Goal: Check status: Check status

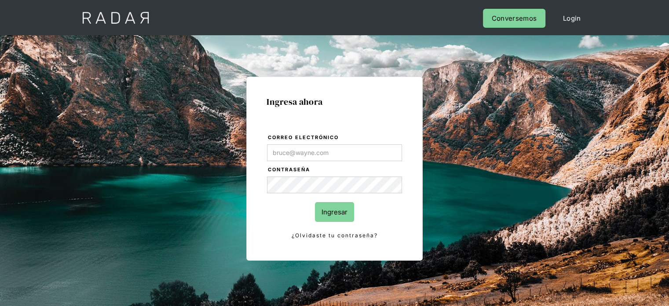
type input "Evans@prontopaga.com"
click at [568, 18] on link "Login" at bounding box center [573, 18] width 36 height 19
click at [336, 216] on input "Ingresar" at bounding box center [334, 212] width 39 height 20
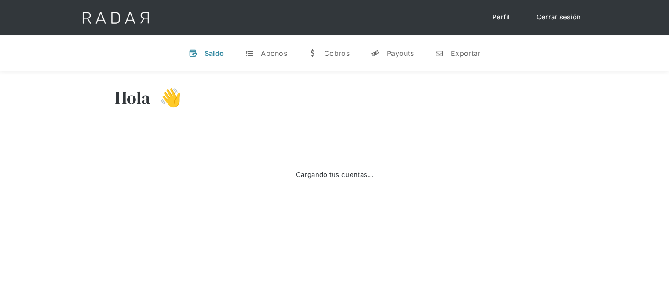
select select "prontopaga"
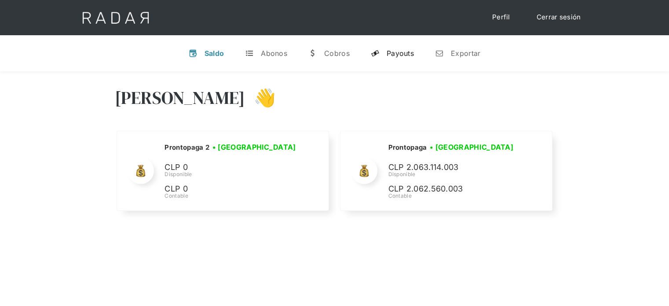
click at [405, 55] on div "Payouts" at bounding box center [400, 53] width 27 height 9
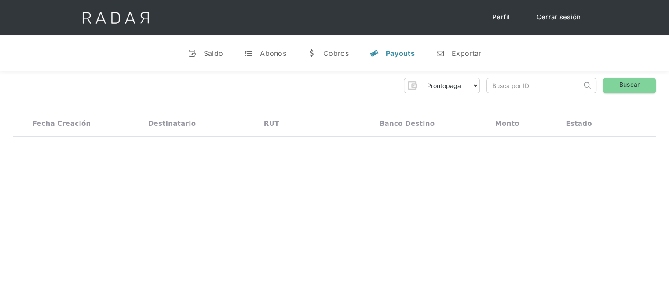
click at [494, 82] on input "search" at bounding box center [534, 85] width 95 height 15
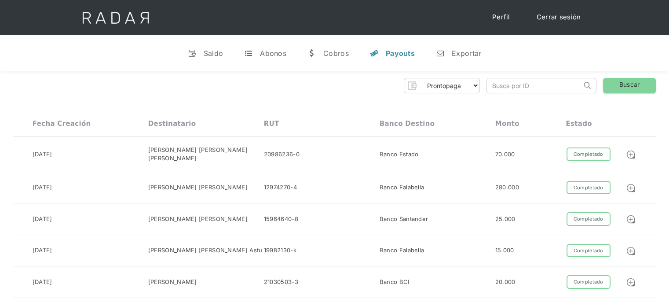
paste input "7cee4b9f-95ac-486e-84f2-13a454c50501"
drag, startPoint x: 510, startPoint y: 89, endPoint x: 481, endPoint y: 93, distance: 29.4
click at [495, 84] on input "7cee4b9f-95ac-486e-84f2-13a454c50501" at bounding box center [534, 85] width 95 height 15
type input "7cee4b9f-95ac-486e-84f2-13a454c50501"
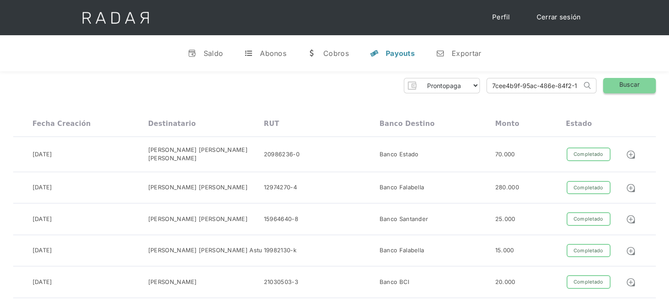
click at [619, 86] on link "Buscar" at bounding box center [629, 85] width 53 height 15
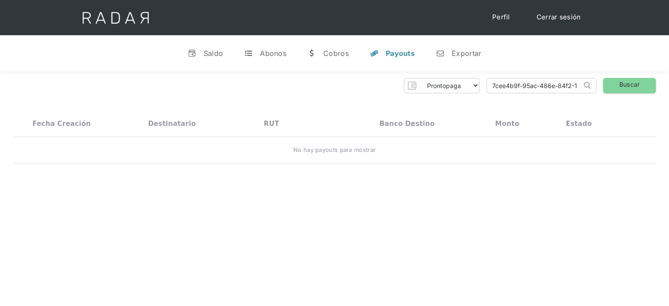
click at [554, 15] on link "Cerrar sesión" at bounding box center [559, 17] width 62 height 17
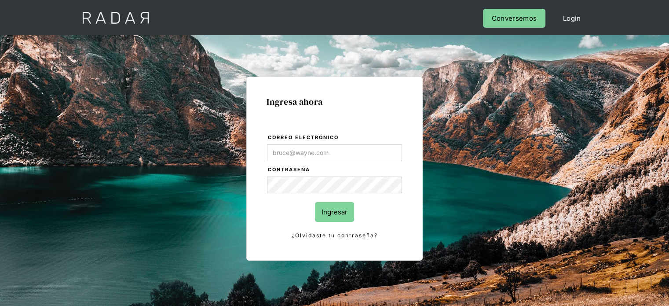
type input "jose.chacon@prontopaga.com"
